Goal: Information Seeking & Learning: Learn about a topic

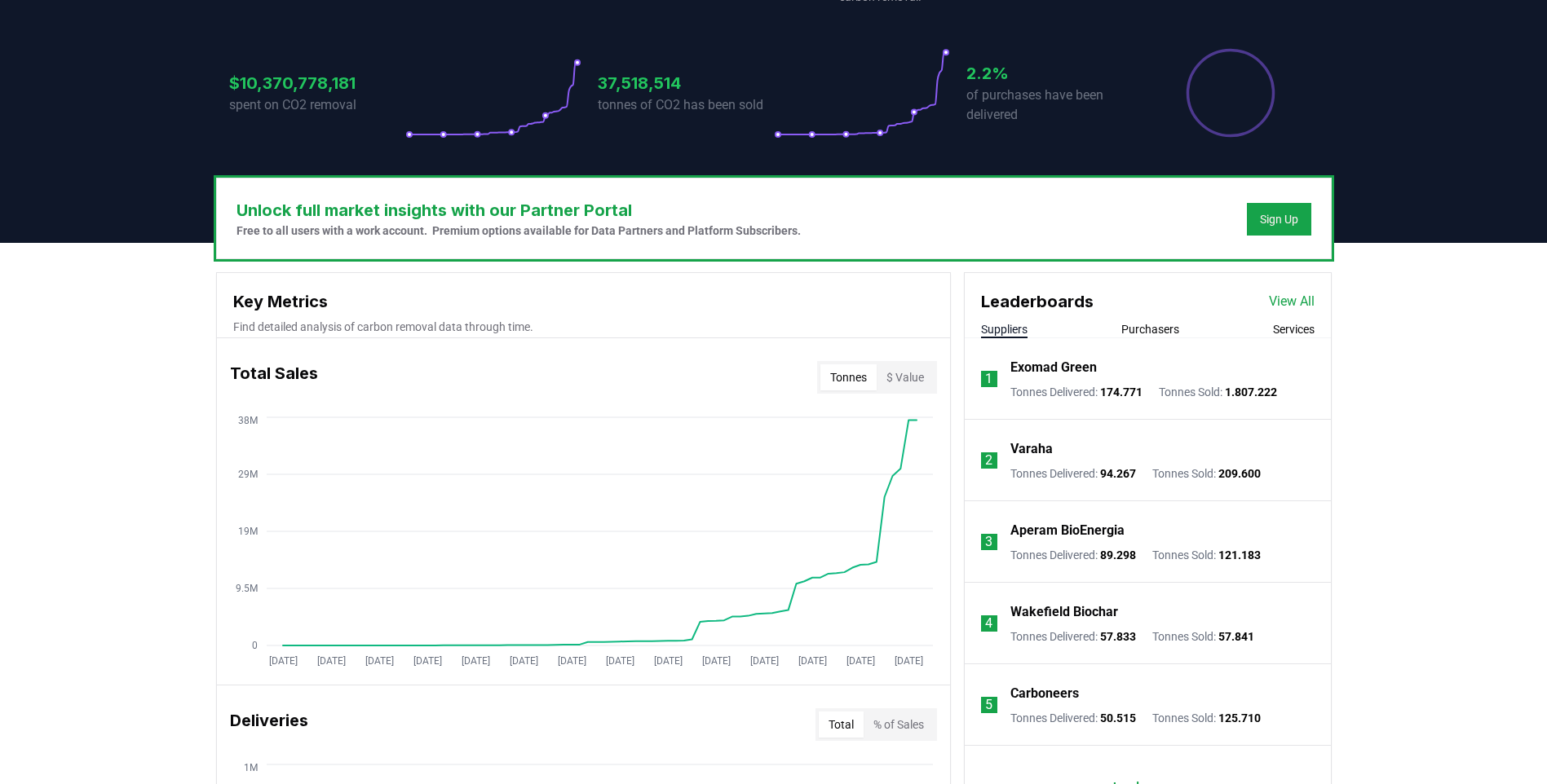
scroll to position [489, 0]
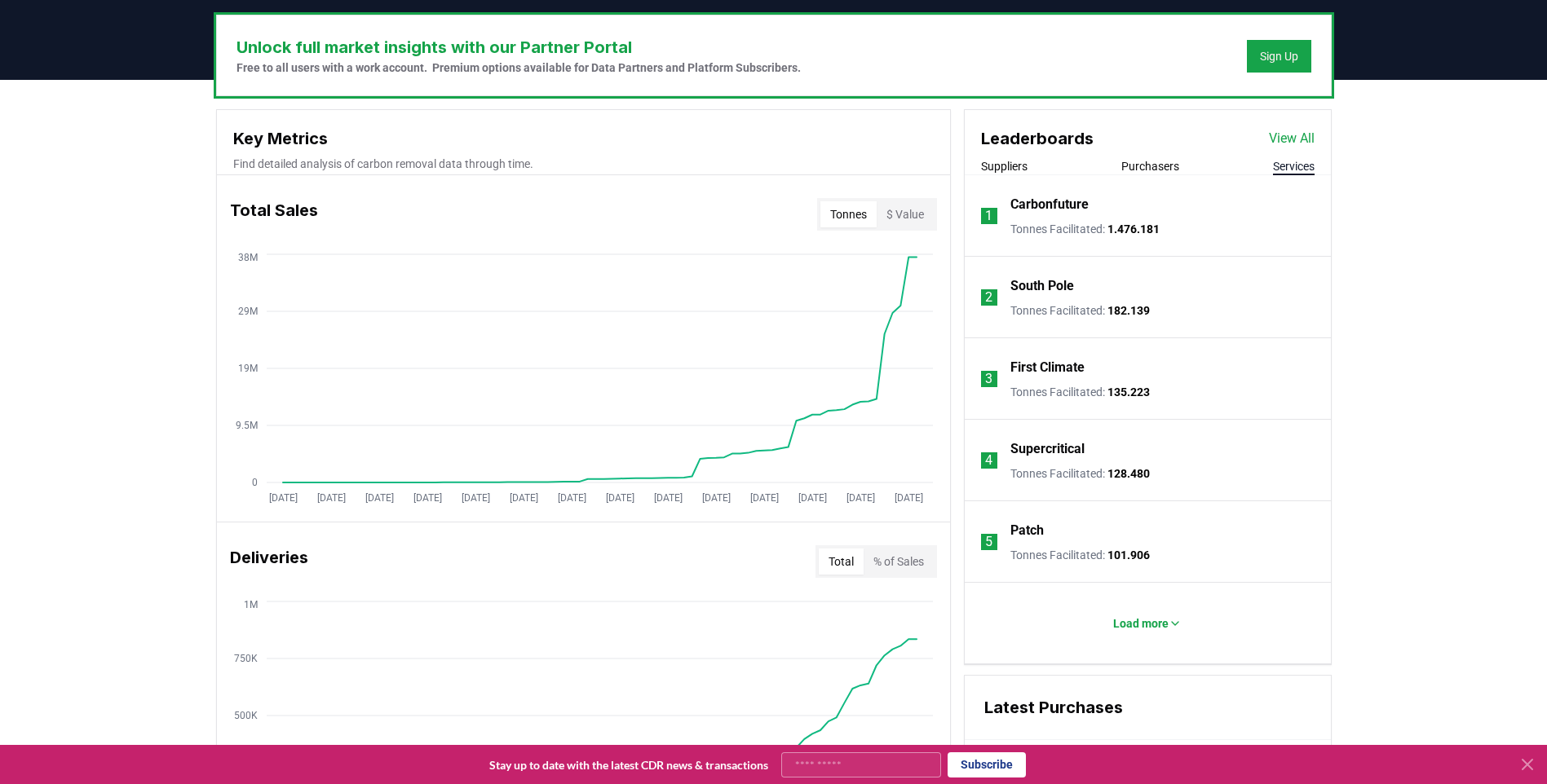
click at [1297, 167] on button "Services" at bounding box center [1293, 166] width 42 height 17
click at [1520, 766] on icon at bounding box center [1527, 764] width 20 height 20
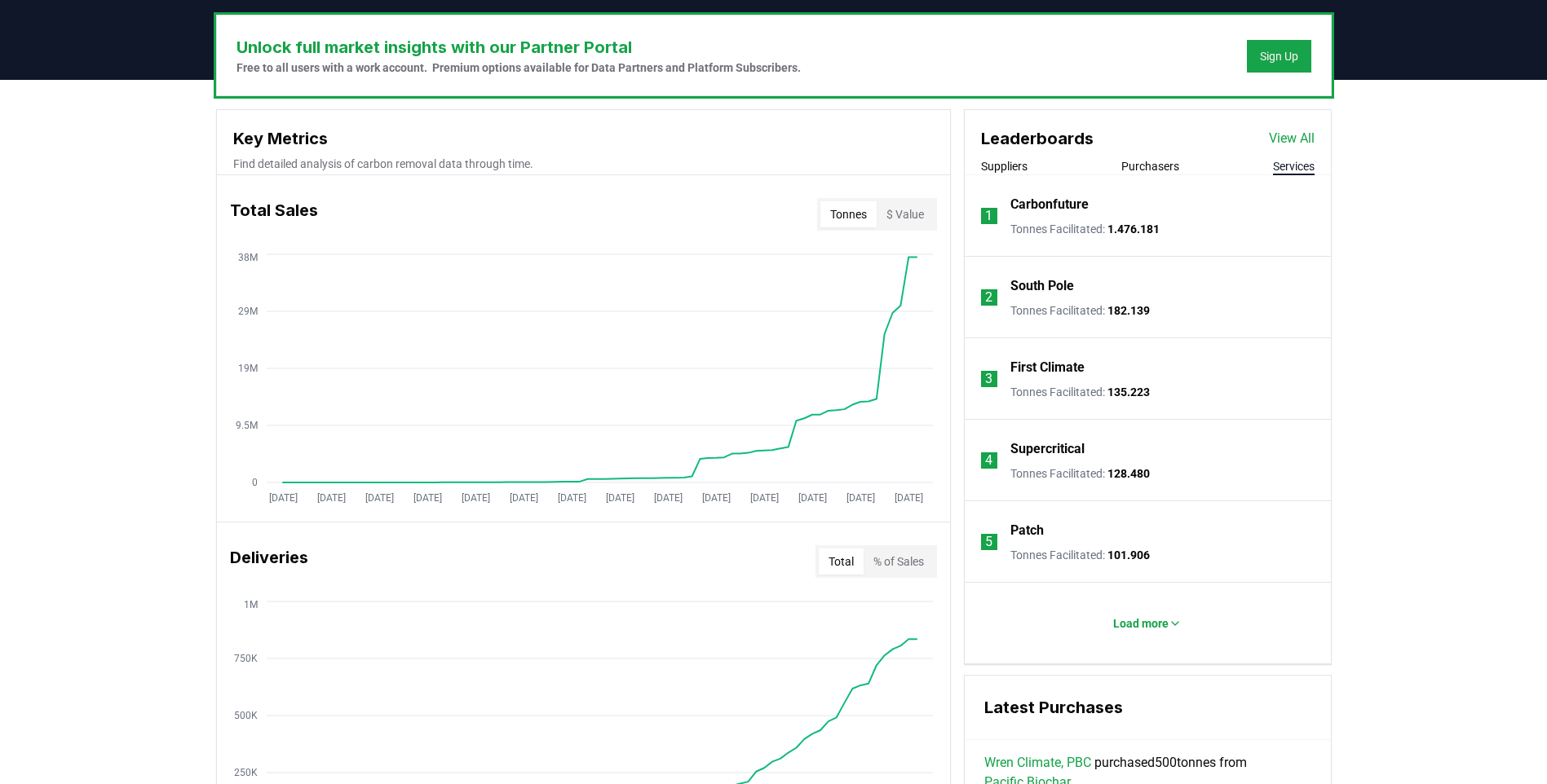
click at [1060, 445] on p "Supercritical" at bounding box center [1047, 448] width 74 height 20
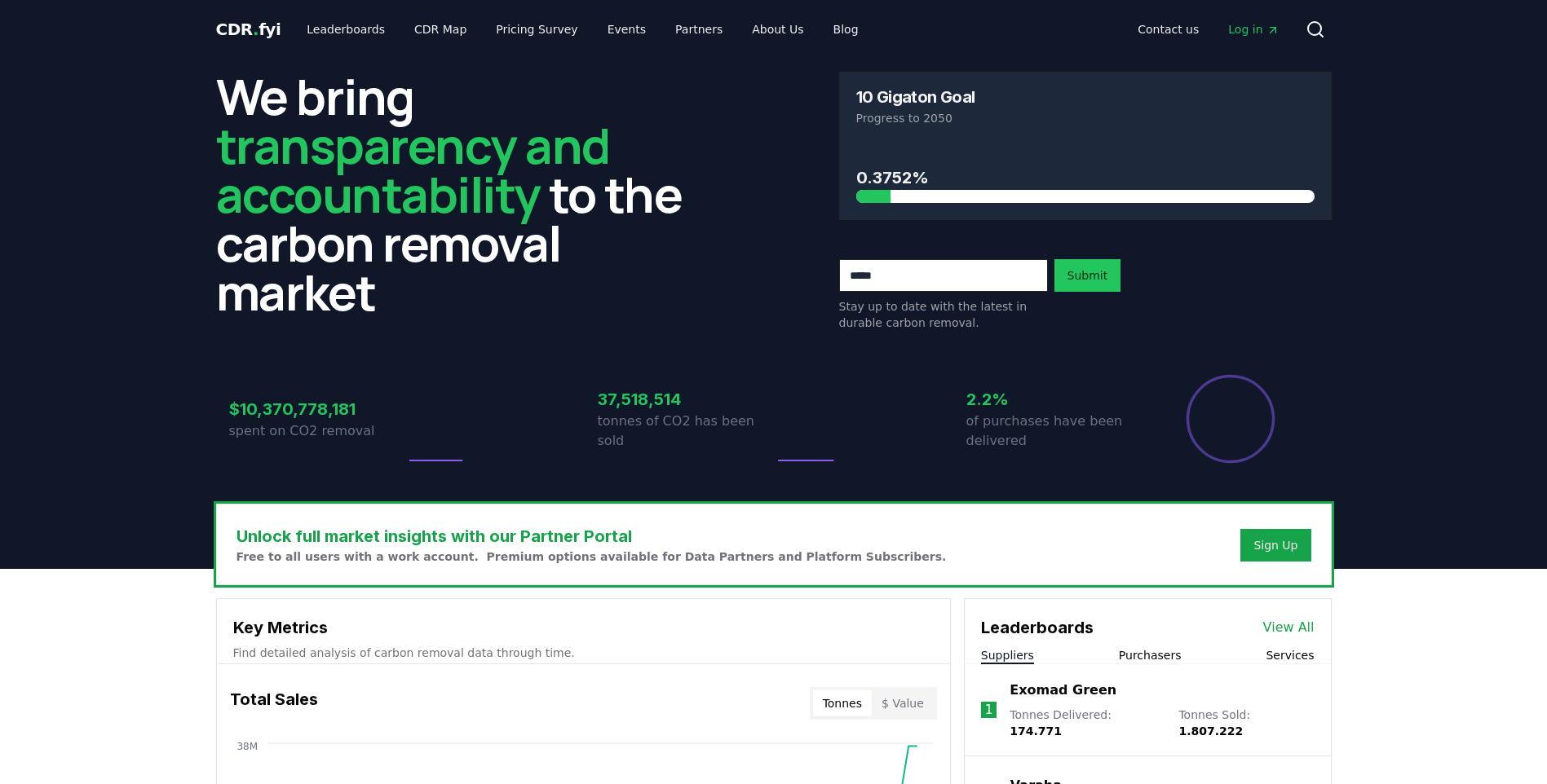
scroll to position [489, 0]
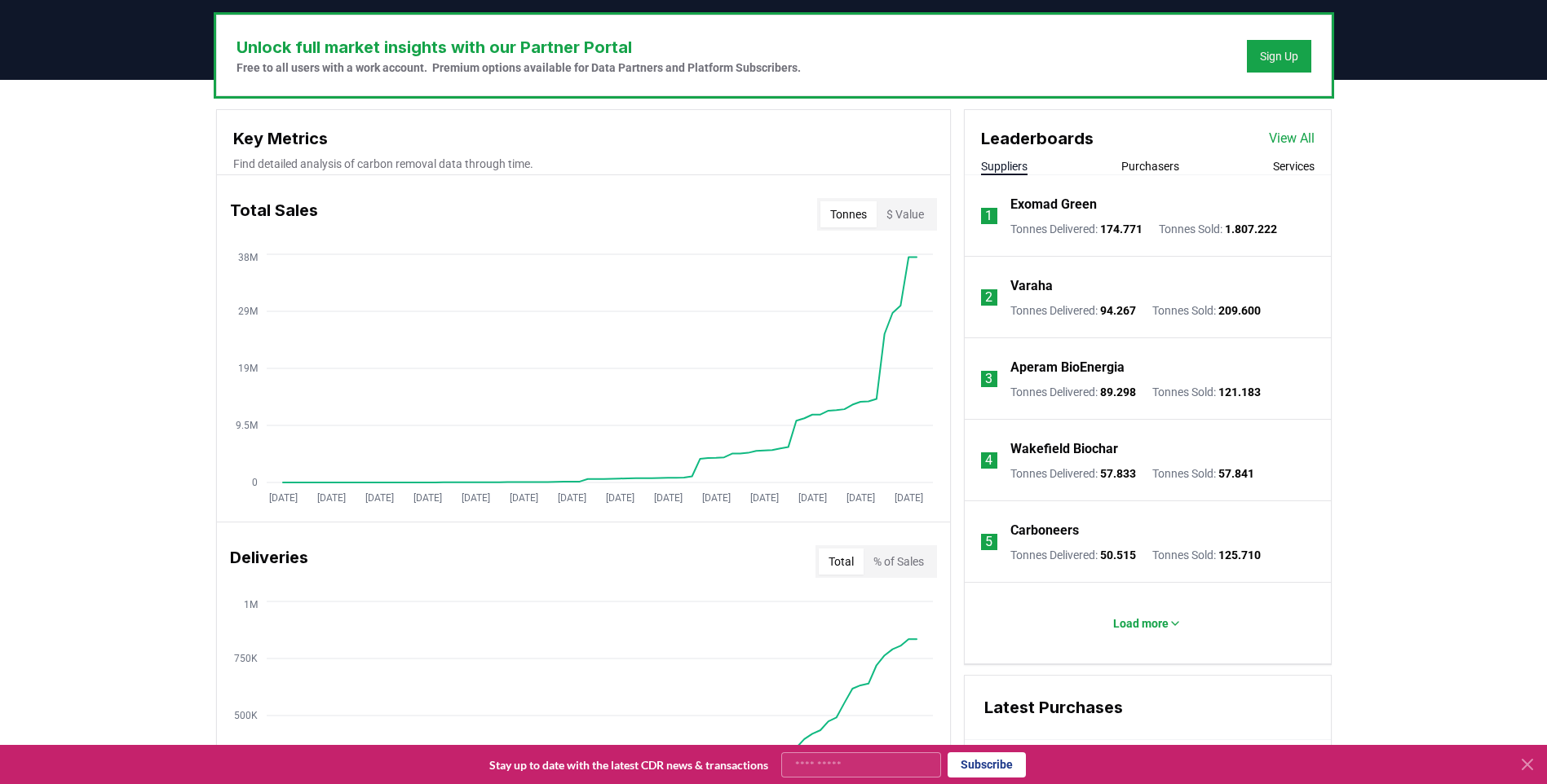
click at [1168, 171] on button "Purchasers" at bounding box center [1150, 166] width 58 height 17
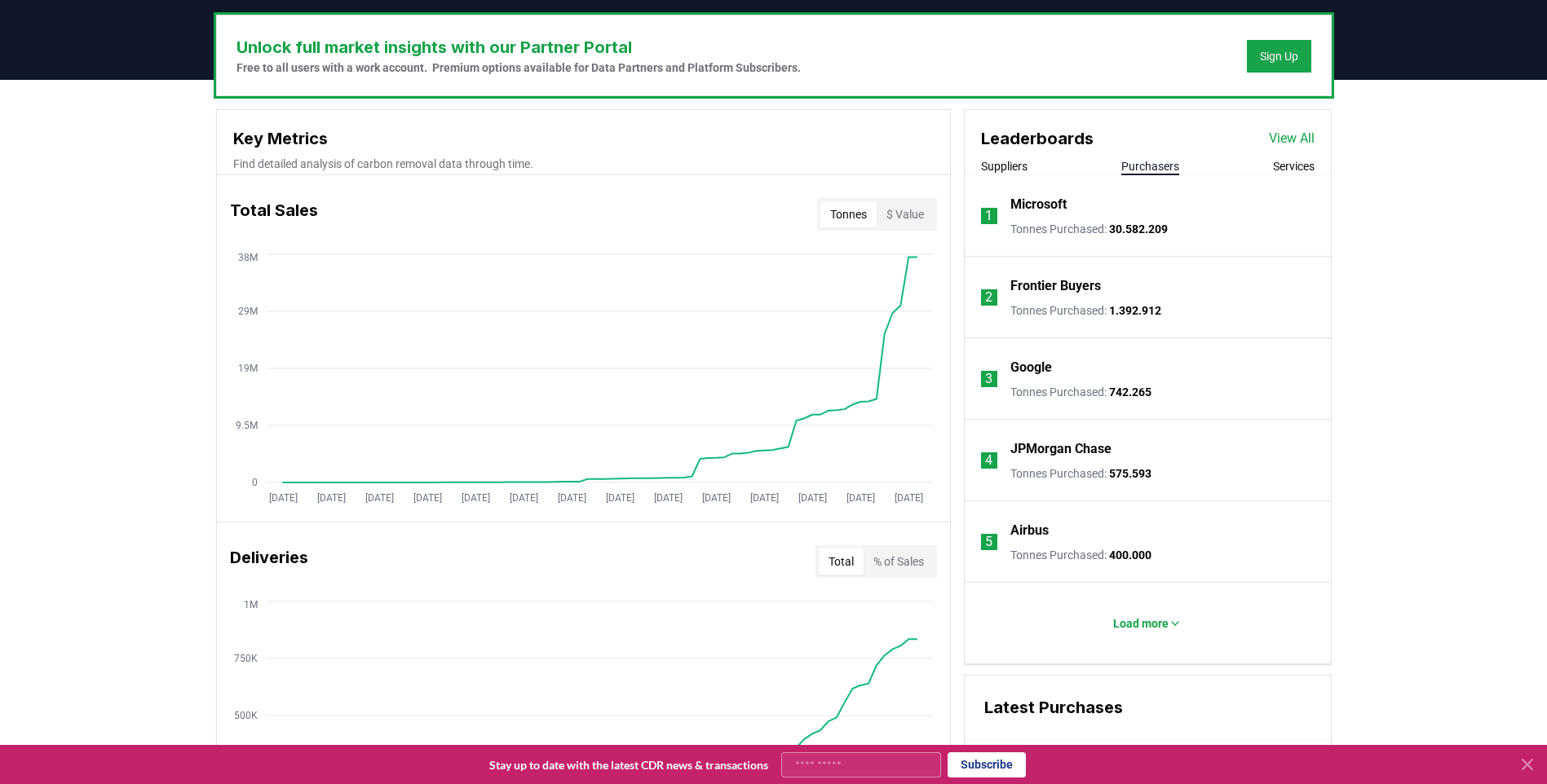
click at [1015, 170] on button "Suppliers" at bounding box center [1004, 166] width 47 height 17
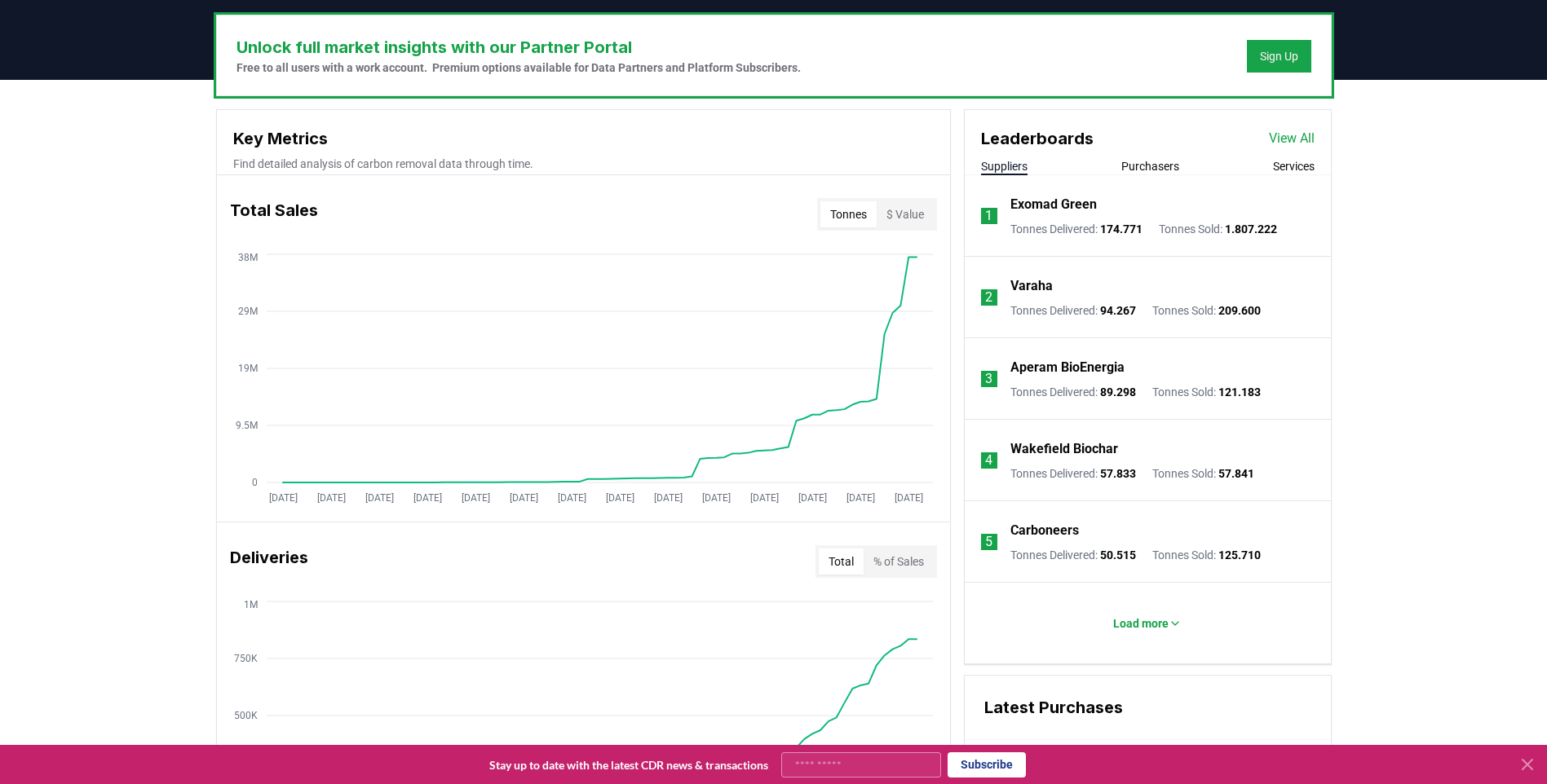
click at [1306, 165] on button "Services" at bounding box center [1293, 166] width 42 height 17
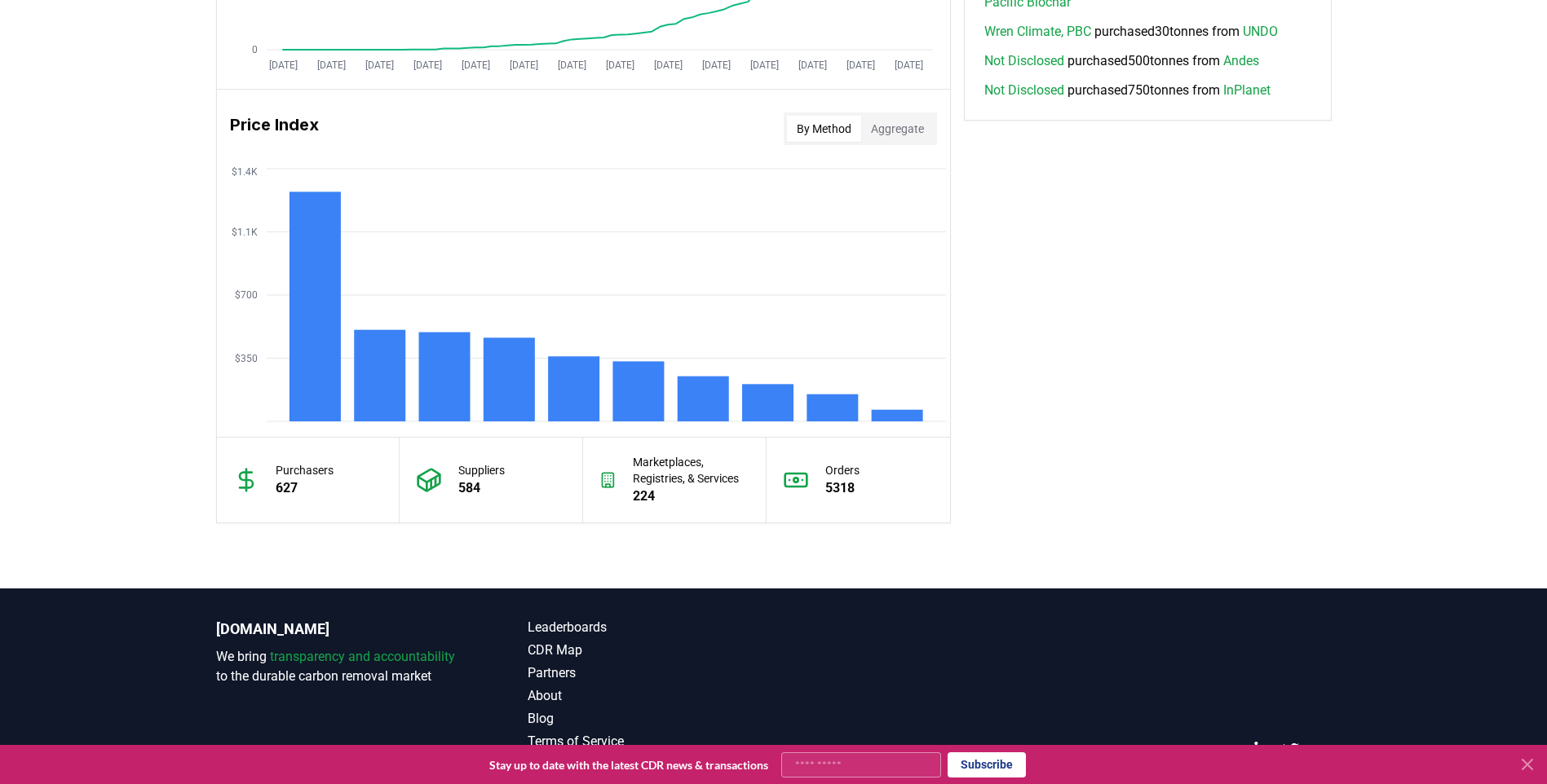
scroll to position [1311, 0]
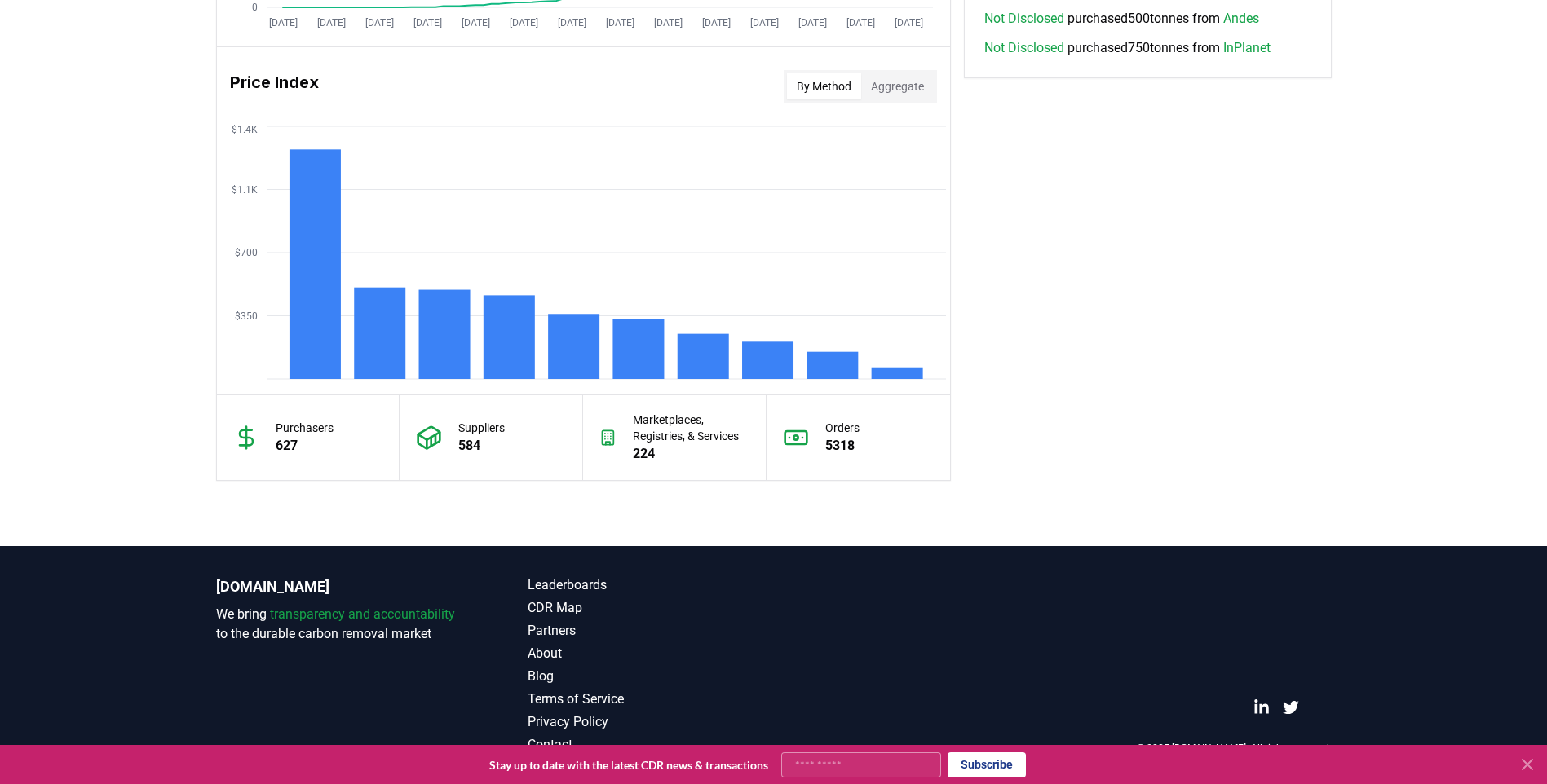
click at [1527, 762] on icon at bounding box center [1527, 764] width 20 height 20
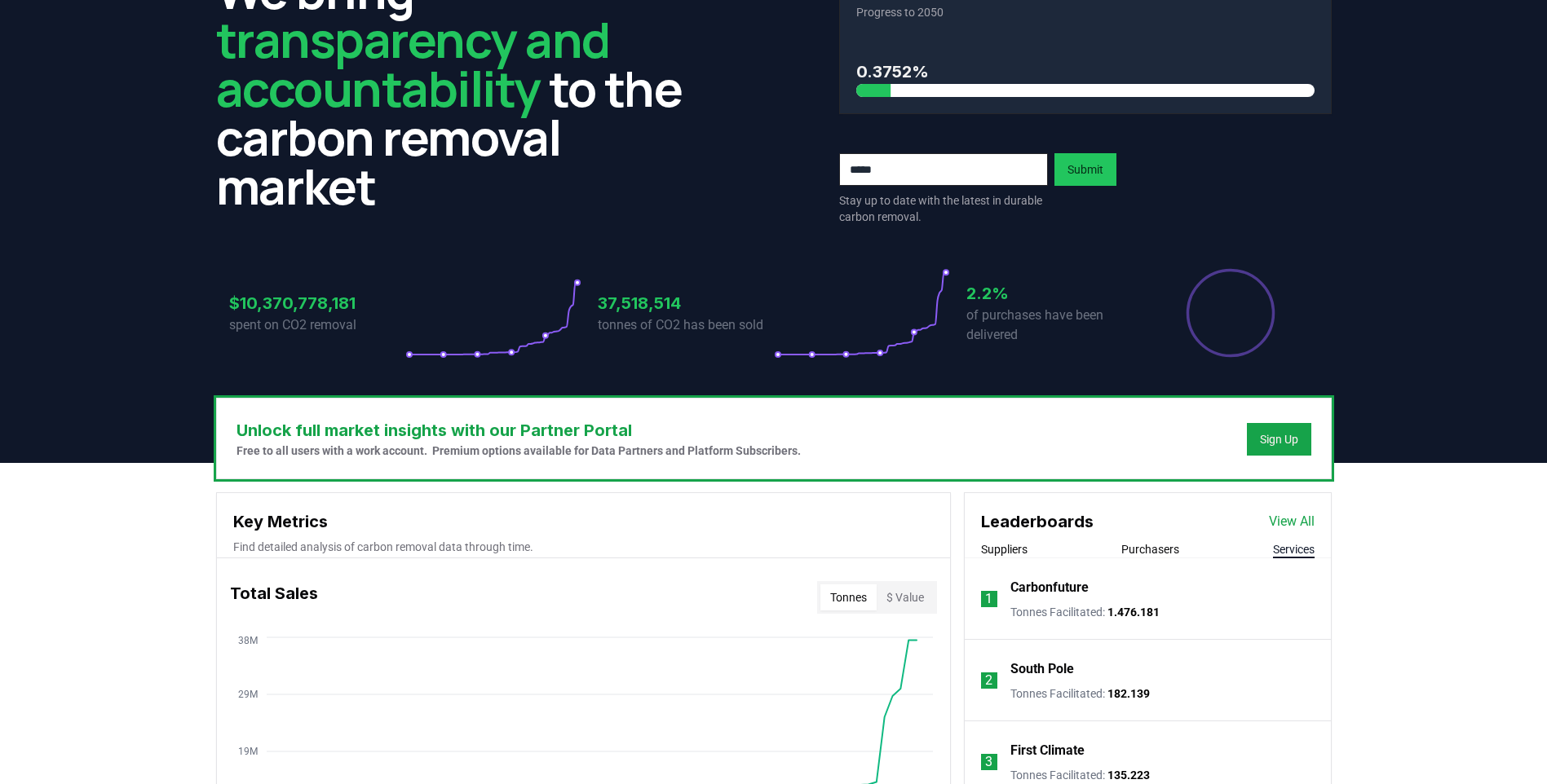
scroll to position [0, 0]
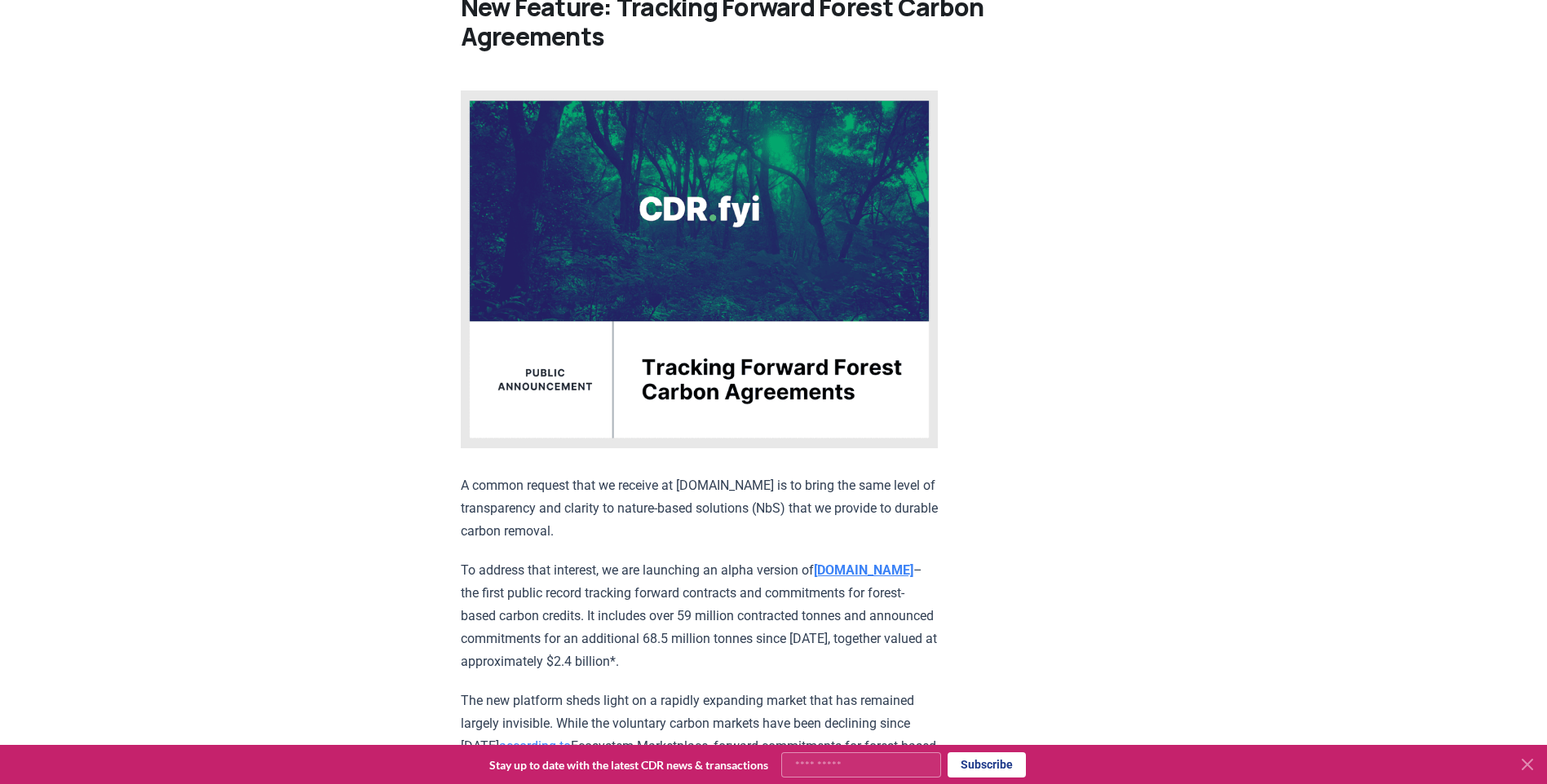
scroll to position [245, 0]
